Goal: Task Accomplishment & Management: Manage account settings

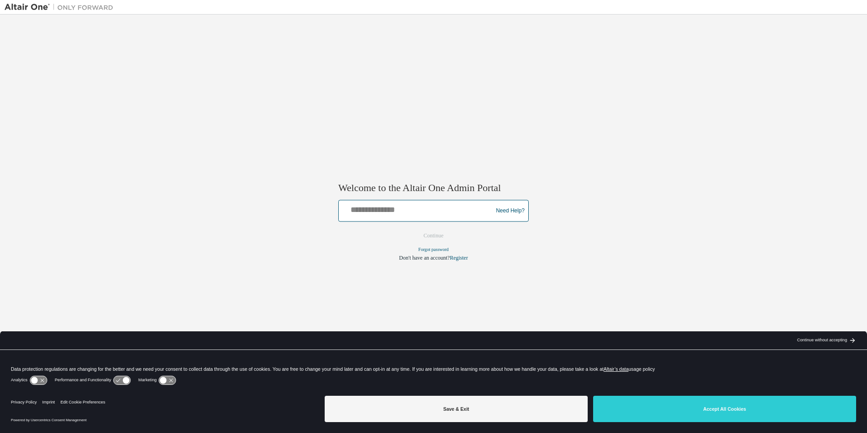
click at [446, 213] on input "text" at bounding box center [416, 208] width 149 height 13
type input "**********"
click at [437, 236] on button "Continue" at bounding box center [433, 236] width 39 height 14
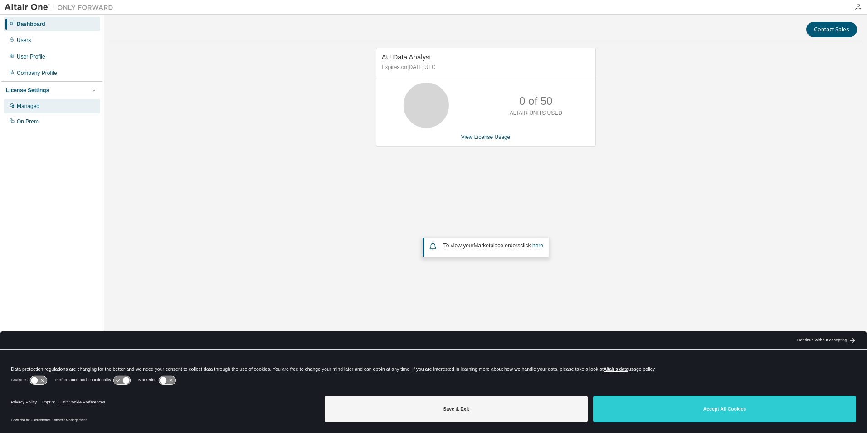
click at [33, 108] on div "Managed" at bounding box center [28, 105] width 23 height 7
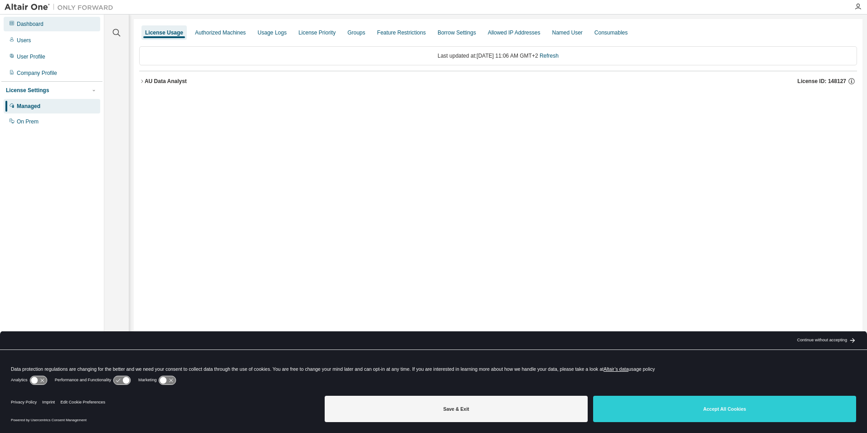
click at [32, 24] on div "Dashboard" at bounding box center [30, 23] width 27 height 7
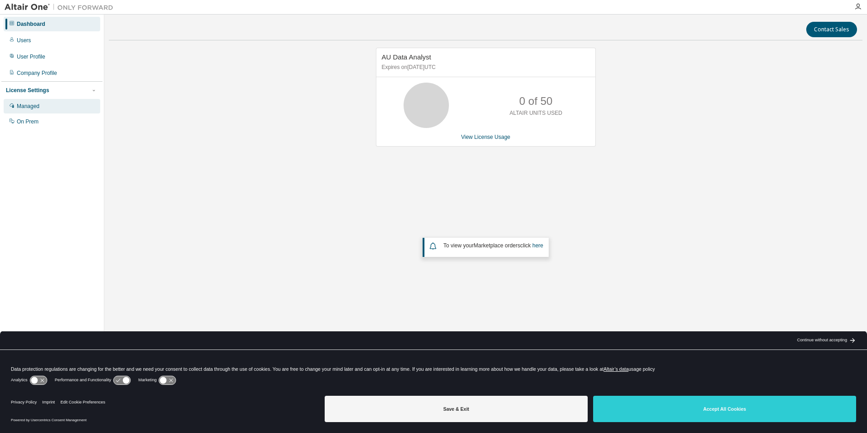
click at [31, 104] on div "Managed" at bounding box center [28, 105] width 23 height 7
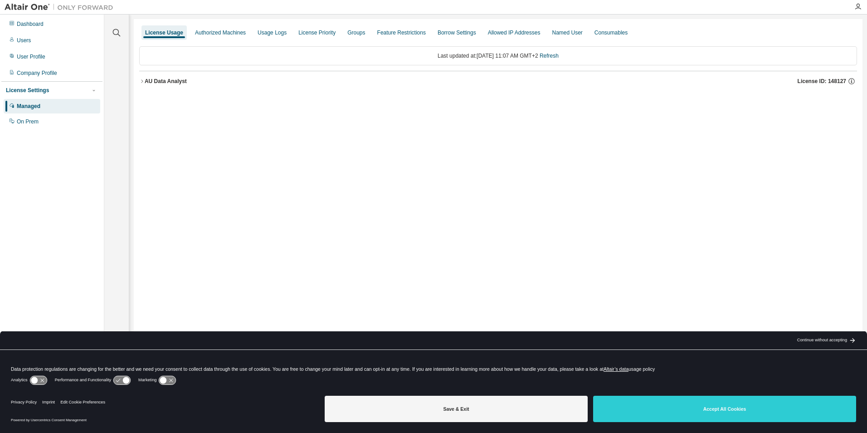
click at [141, 82] on icon "button" at bounding box center [141, 80] width 5 height 5
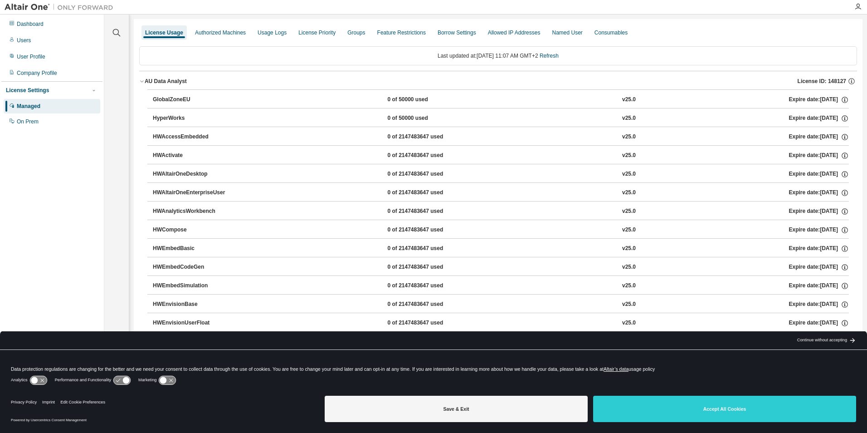
click at [141, 82] on icon "button" at bounding box center [141, 80] width 5 height 5
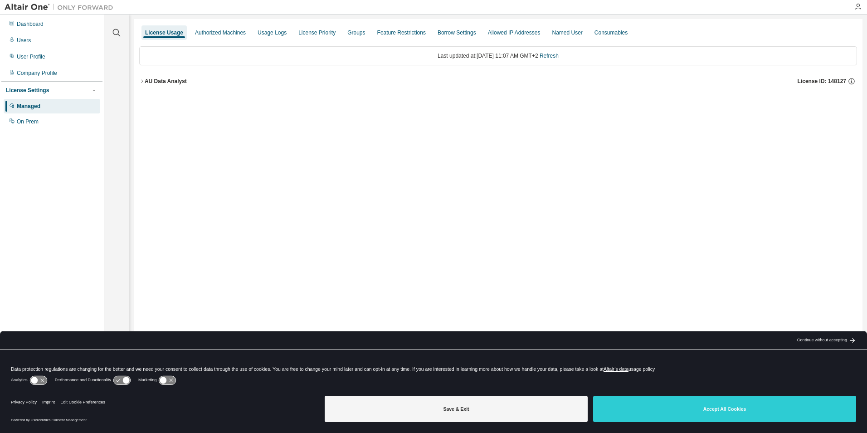
click at [143, 83] on icon "button" at bounding box center [141, 80] width 5 height 5
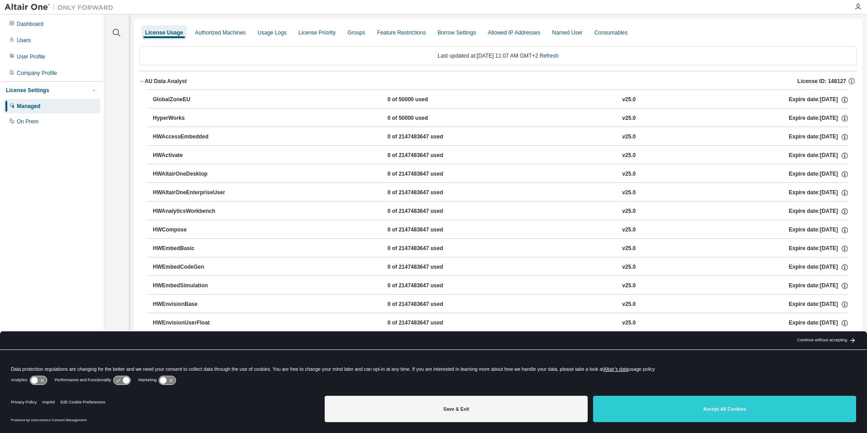
click at [141, 81] on icon "button" at bounding box center [141, 80] width 5 height 5
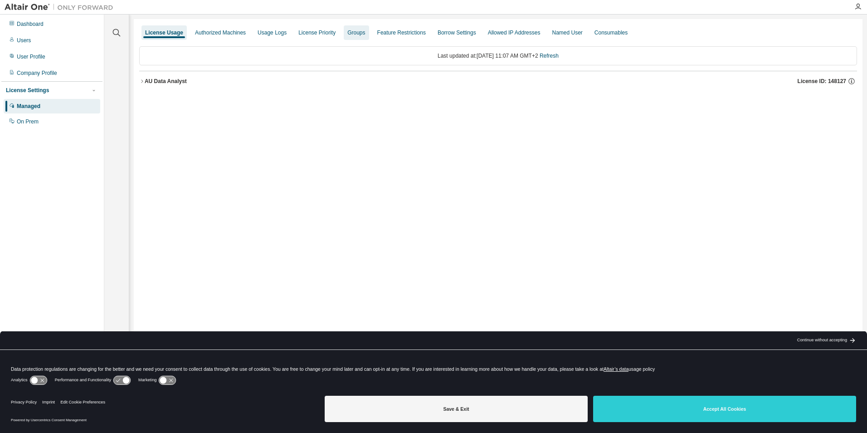
click at [365, 36] on div "Groups" at bounding box center [356, 32] width 18 height 7
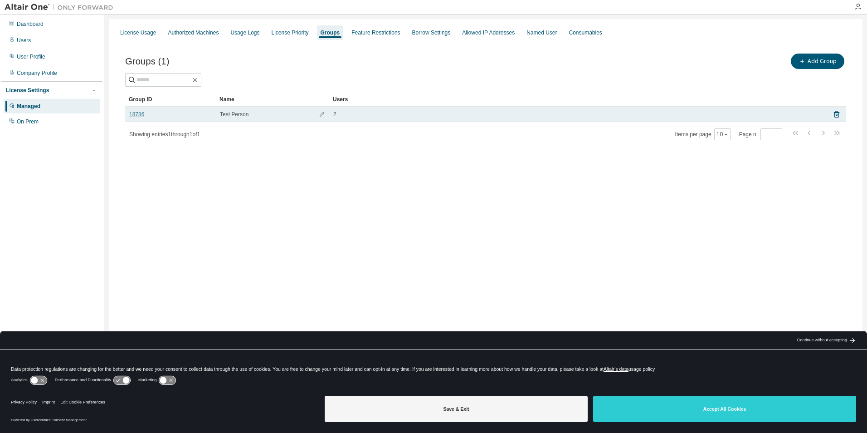
click at [135, 113] on link "18786" at bounding box center [136, 114] width 15 height 7
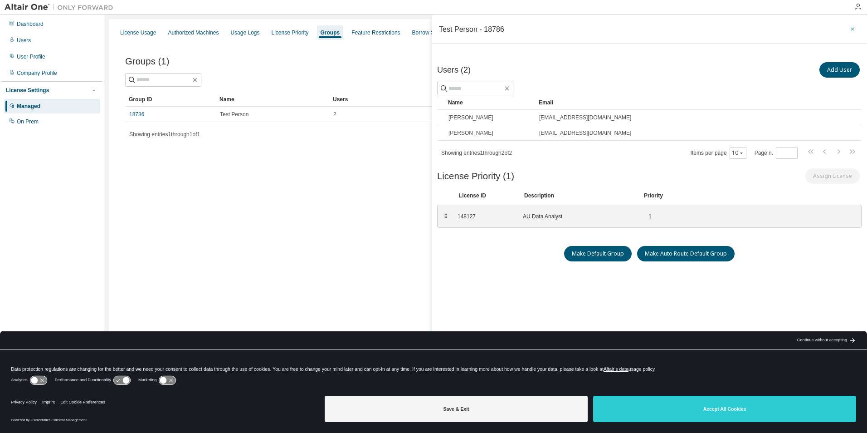
click at [853, 29] on icon "button" at bounding box center [852, 28] width 6 height 7
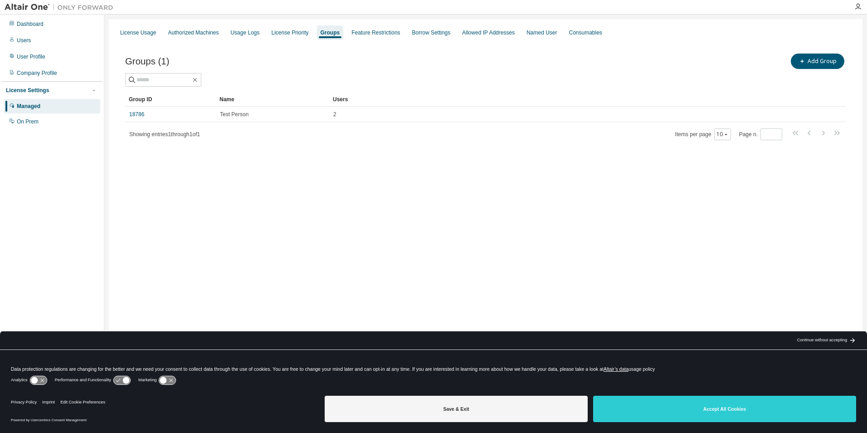
click at [338, 30] on div "Groups" at bounding box center [331, 32] width 20 height 7
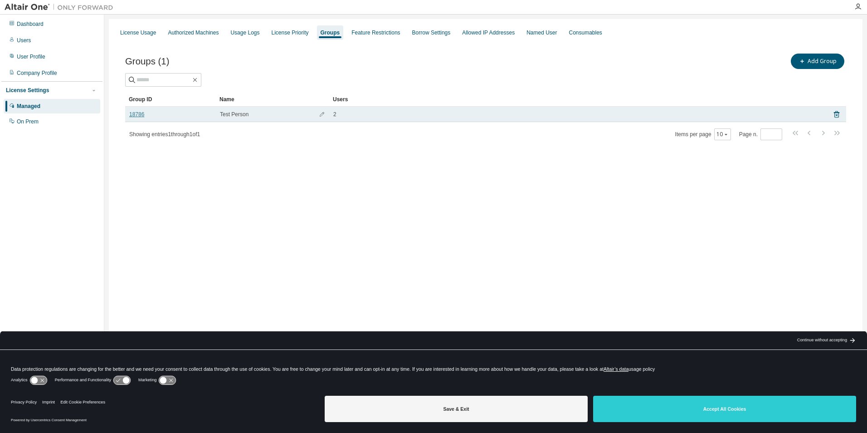
click at [142, 112] on link "18786" at bounding box center [136, 114] width 15 height 7
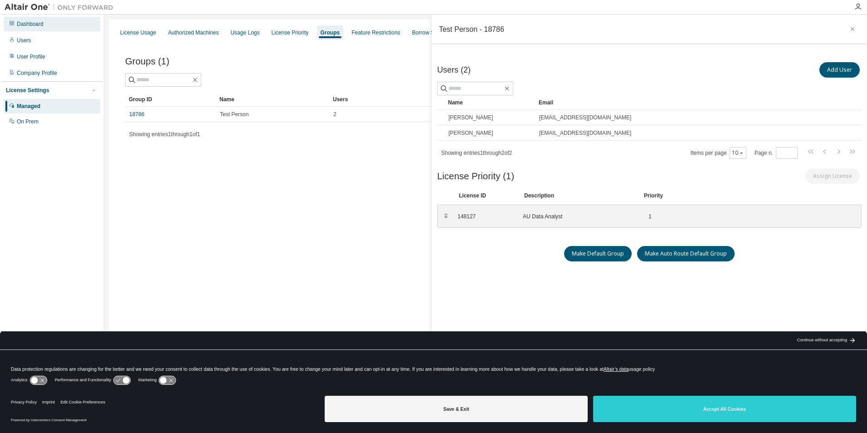
click at [43, 26] on div "Dashboard" at bounding box center [30, 23] width 27 height 7
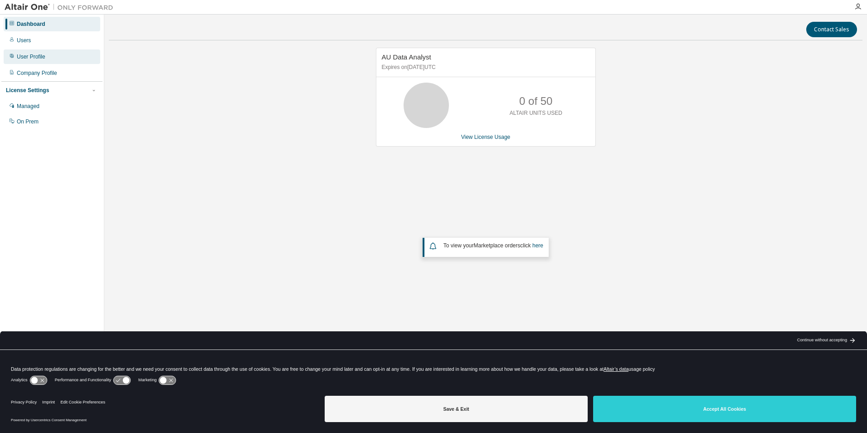
click at [24, 52] on div "User Profile" at bounding box center [52, 56] width 97 height 15
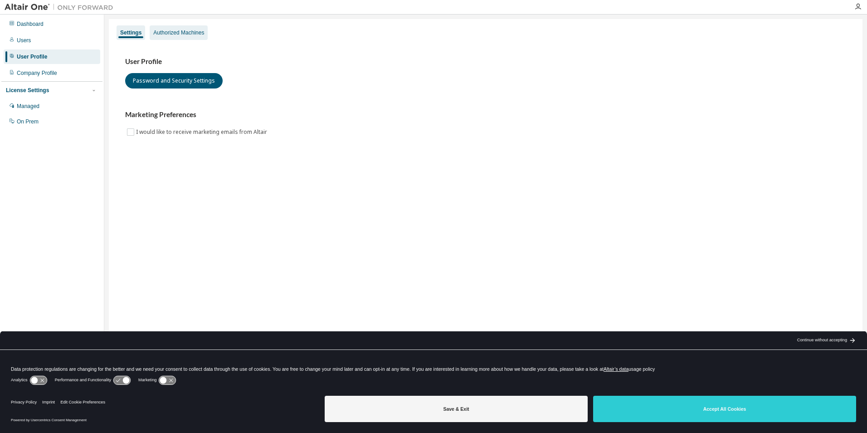
click at [175, 34] on div "Authorized Machines" at bounding box center [178, 32] width 51 height 7
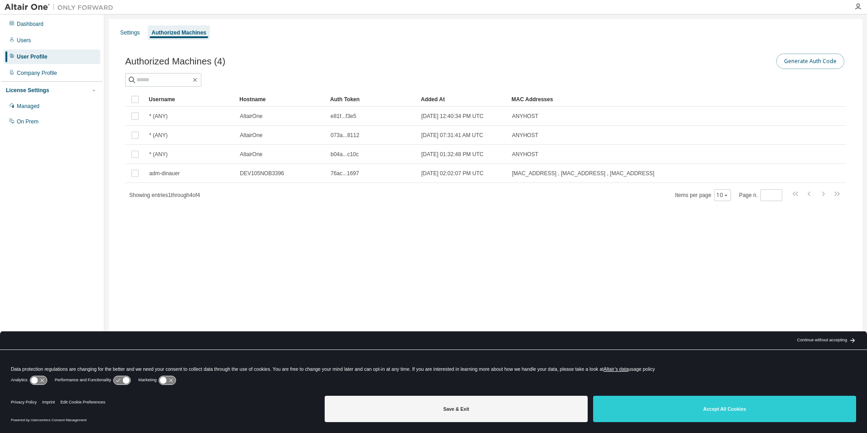
click at [803, 64] on button "Generate Auth Code" at bounding box center [810, 61] width 68 height 15
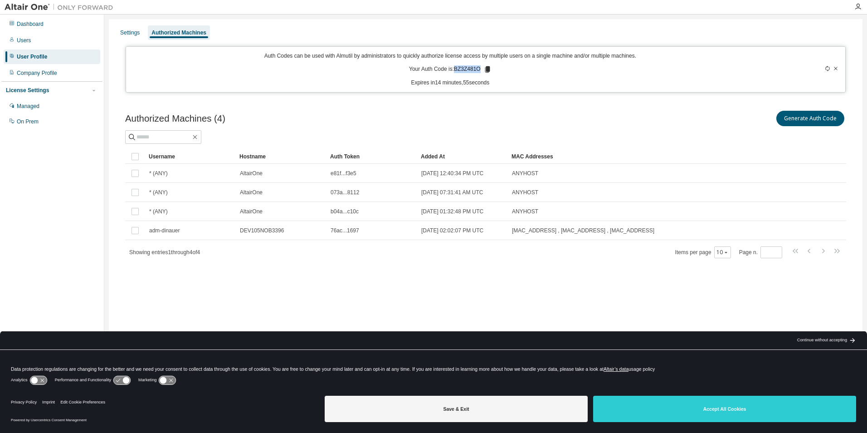
drag, startPoint x: 457, startPoint y: 71, endPoint x: 481, endPoint y: 71, distance: 24.5
click at [481, 71] on p "Your Auth Code is: BZ3Z481O" at bounding box center [450, 69] width 83 height 8
copy p "BZ3Z481O"
click at [37, 26] on div "Dashboard" at bounding box center [30, 23] width 27 height 7
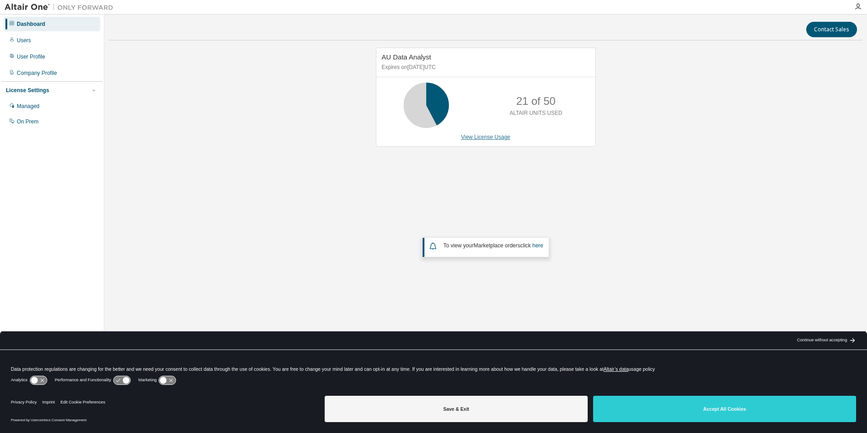
click at [481, 136] on link "View License Usage" at bounding box center [485, 137] width 49 height 6
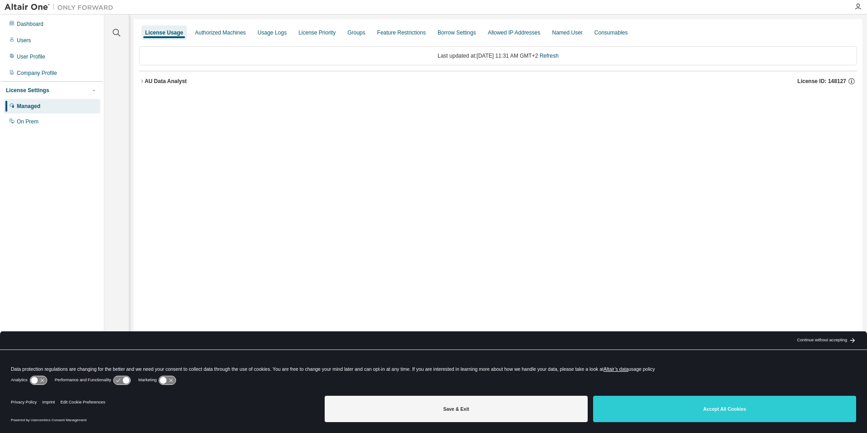
click at [163, 79] on div "AU Data Analyst" at bounding box center [166, 81] width 42 height 7
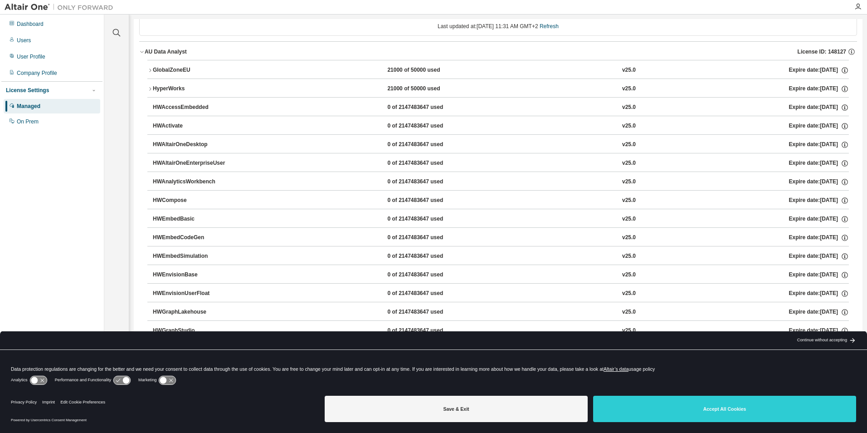
scroll to position [45, 0]
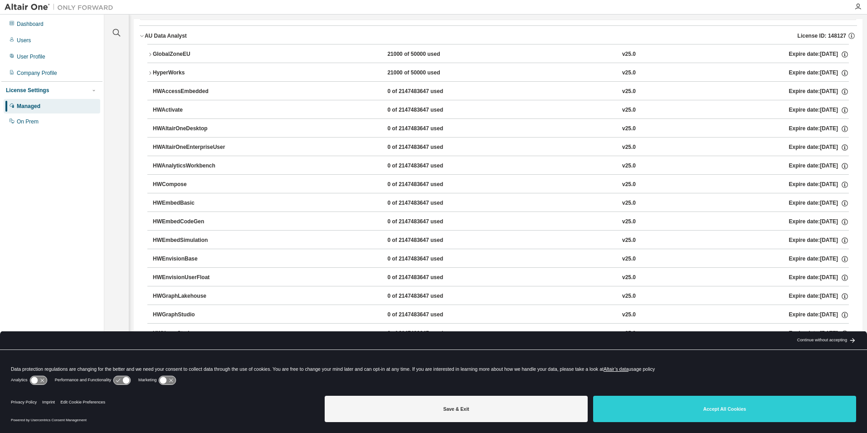
click at [149, 56] on icon "button" at bounding box center [149, 54] width 5 height 5
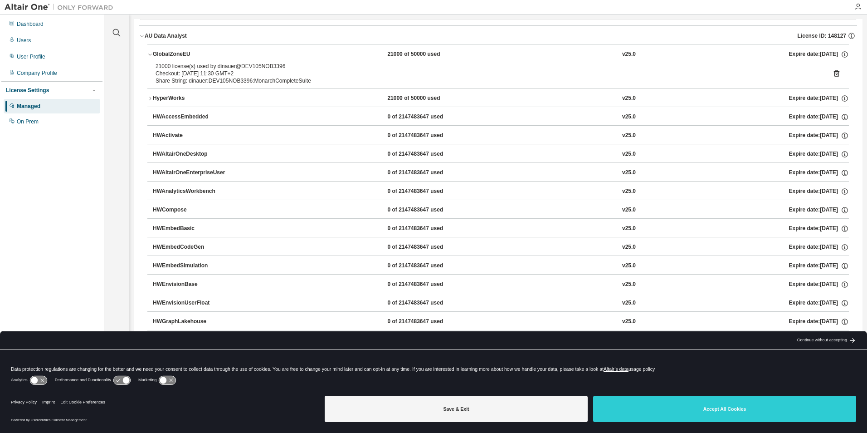
scroll to position [0, 0]
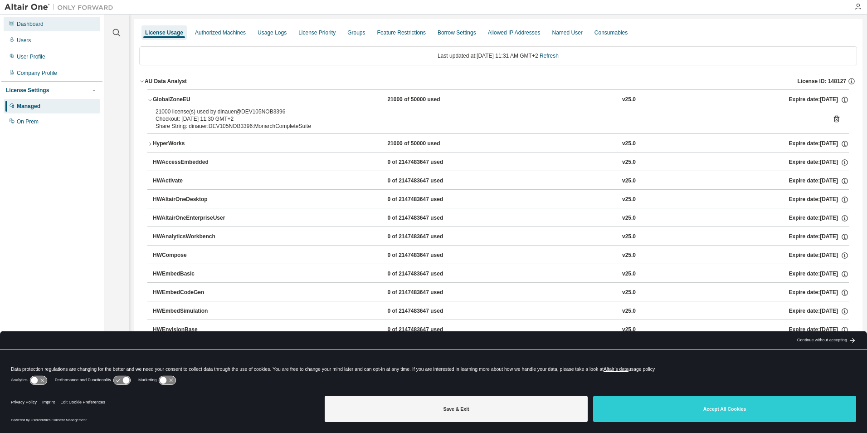
click at [22, 29] on div "Dashboard" at bounding box center [52, 24] width 97 height 15
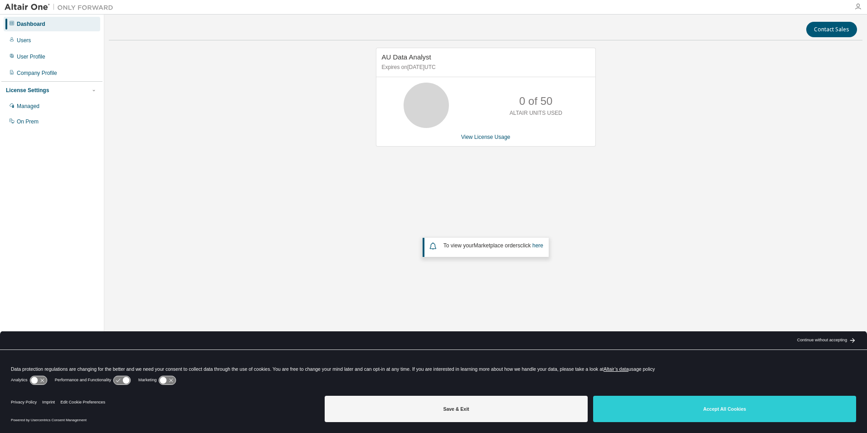
click at [857, 5] on icon "button" at bounding box center [857, 6] width 7 height 7
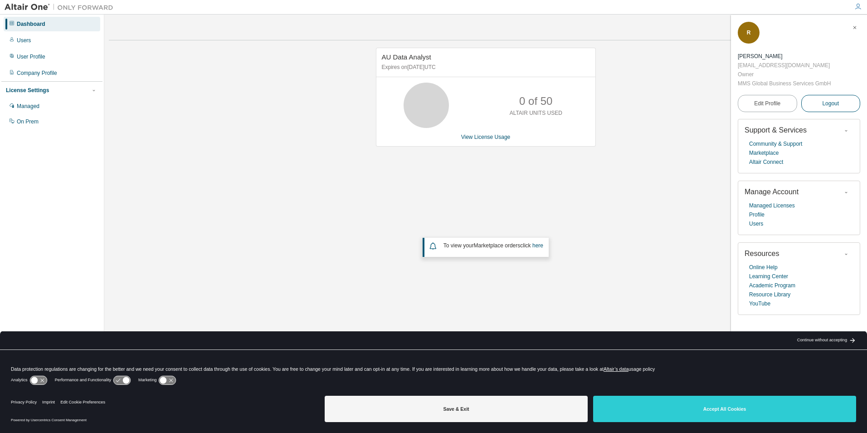
click at [827, 106] on span "Logout" at bounding box center [830, 103] width 17 height 9
